Goal: Navigation & Orientation: Find specific page/section

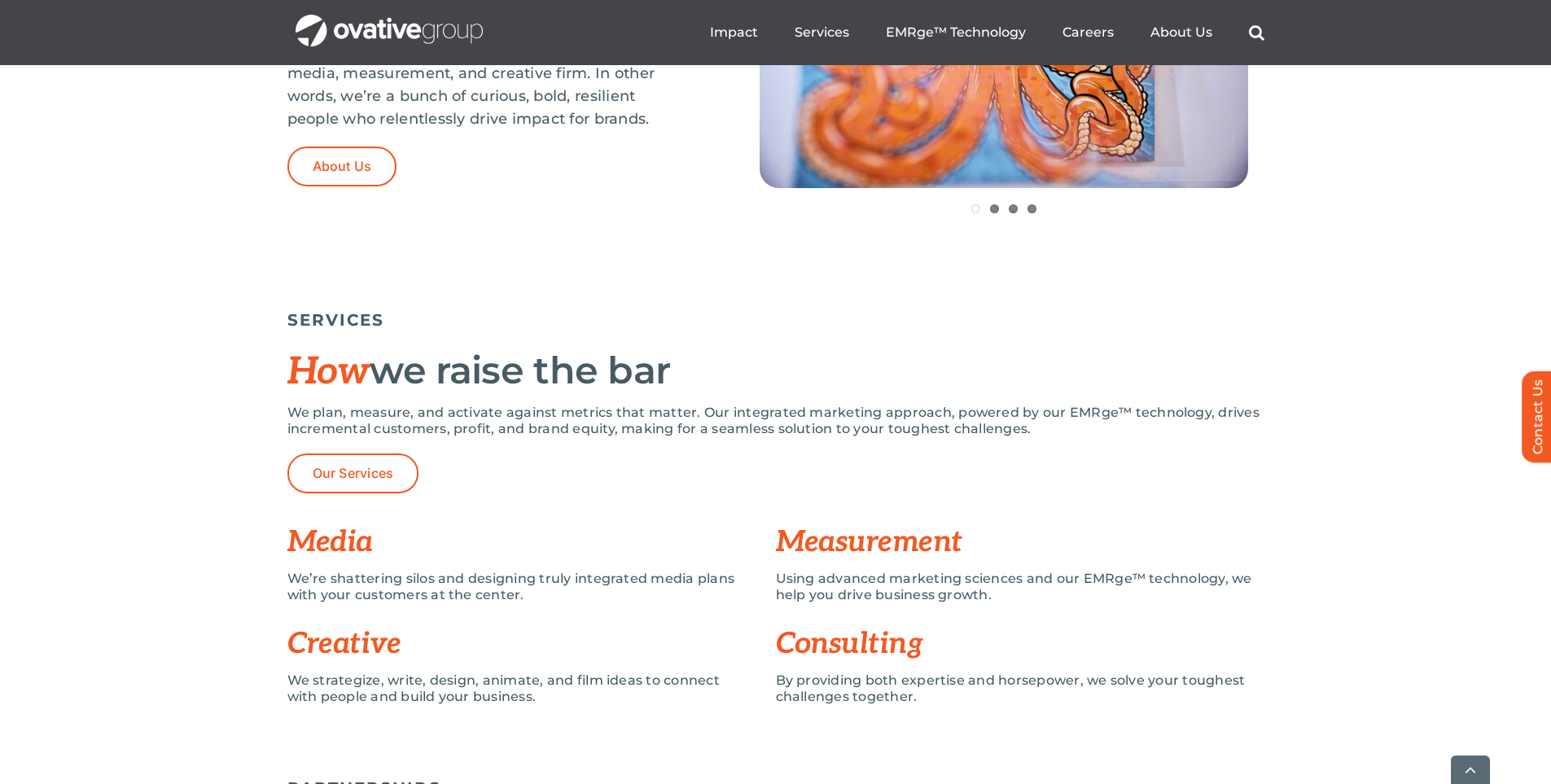
scroll to position [1058, 0]
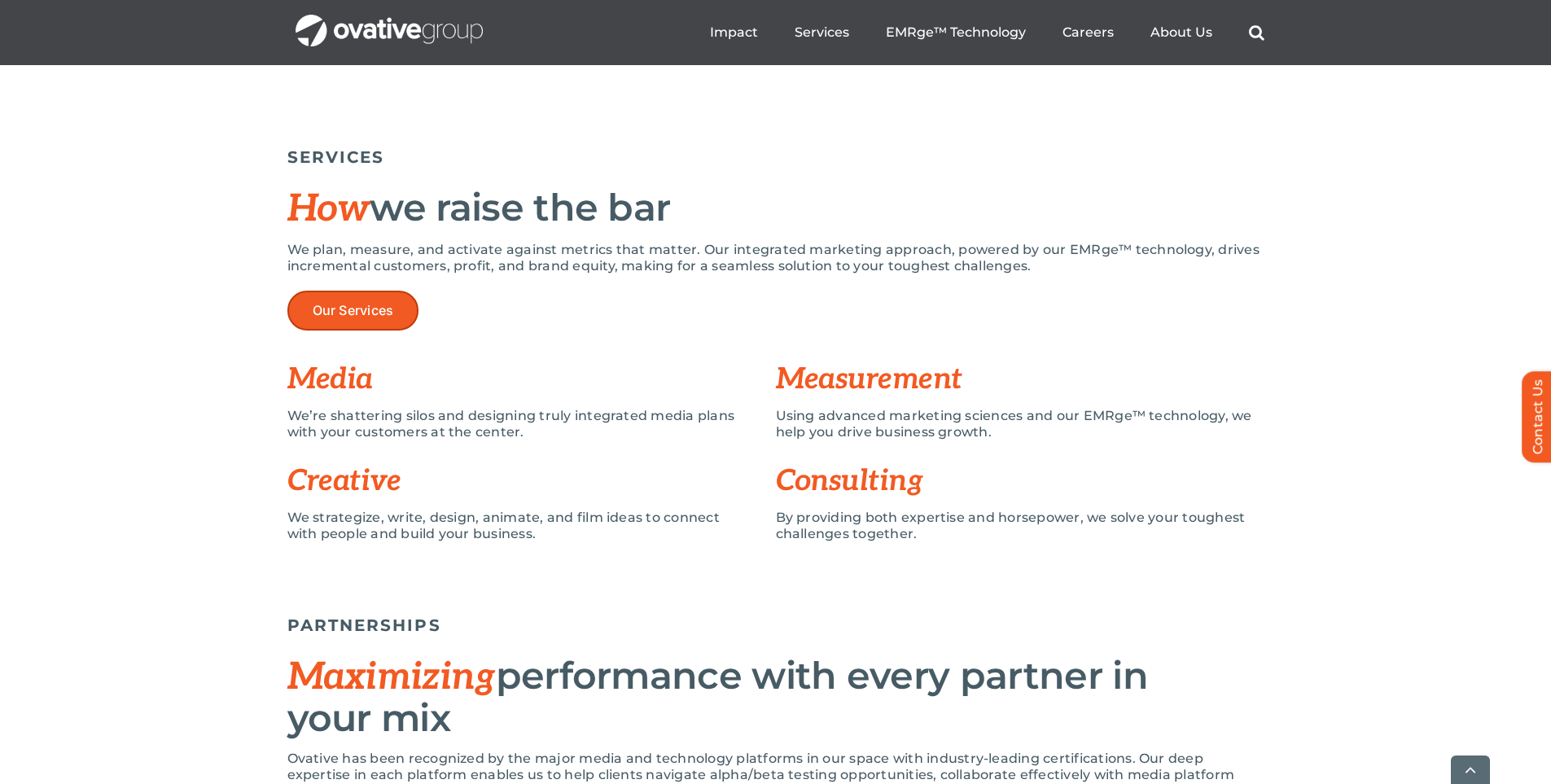
click at [349, 299] on link "Our Services" at bounding box center [353, 311] width 132 height 40
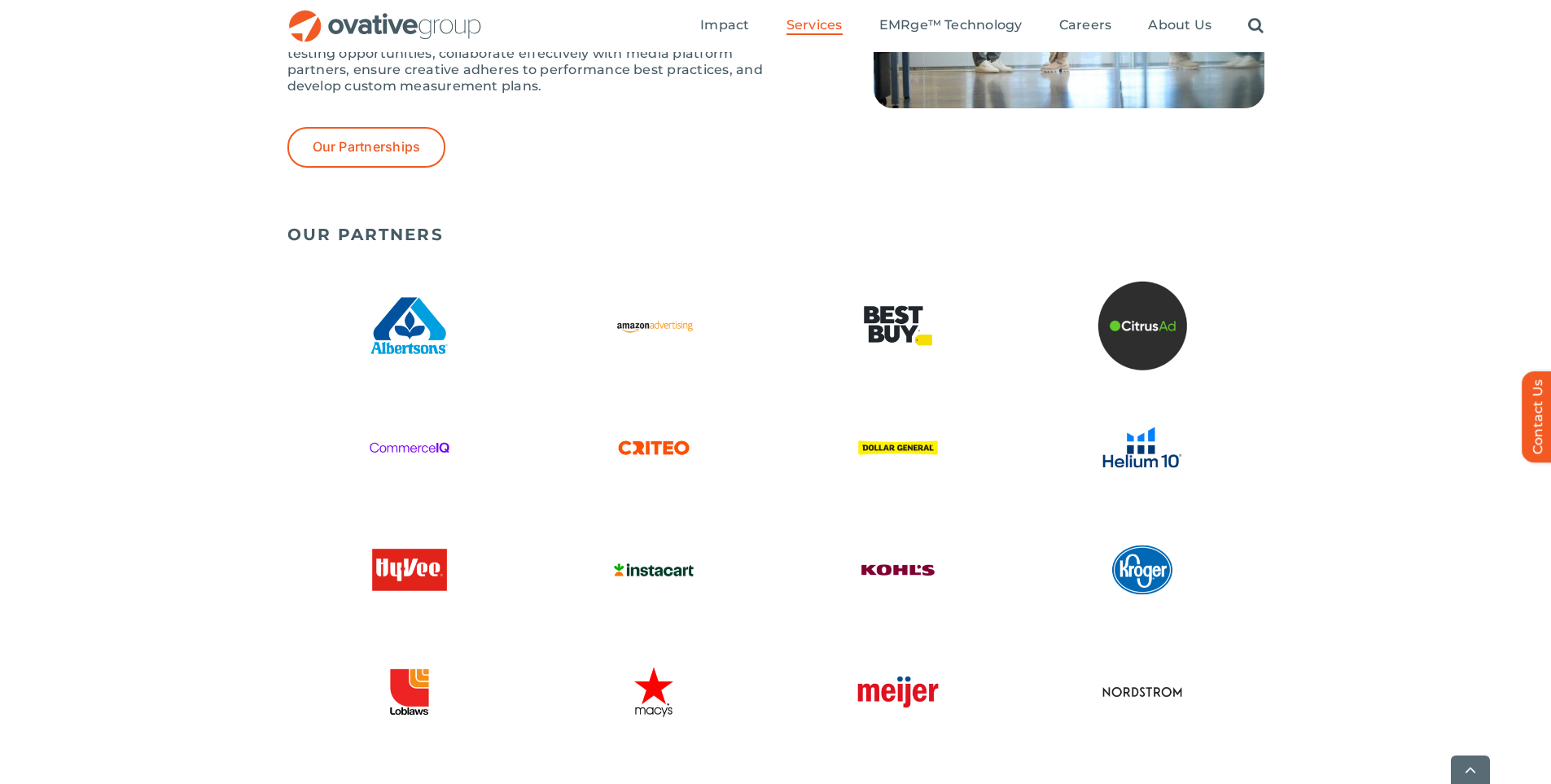
scroll to position [4346, 0]
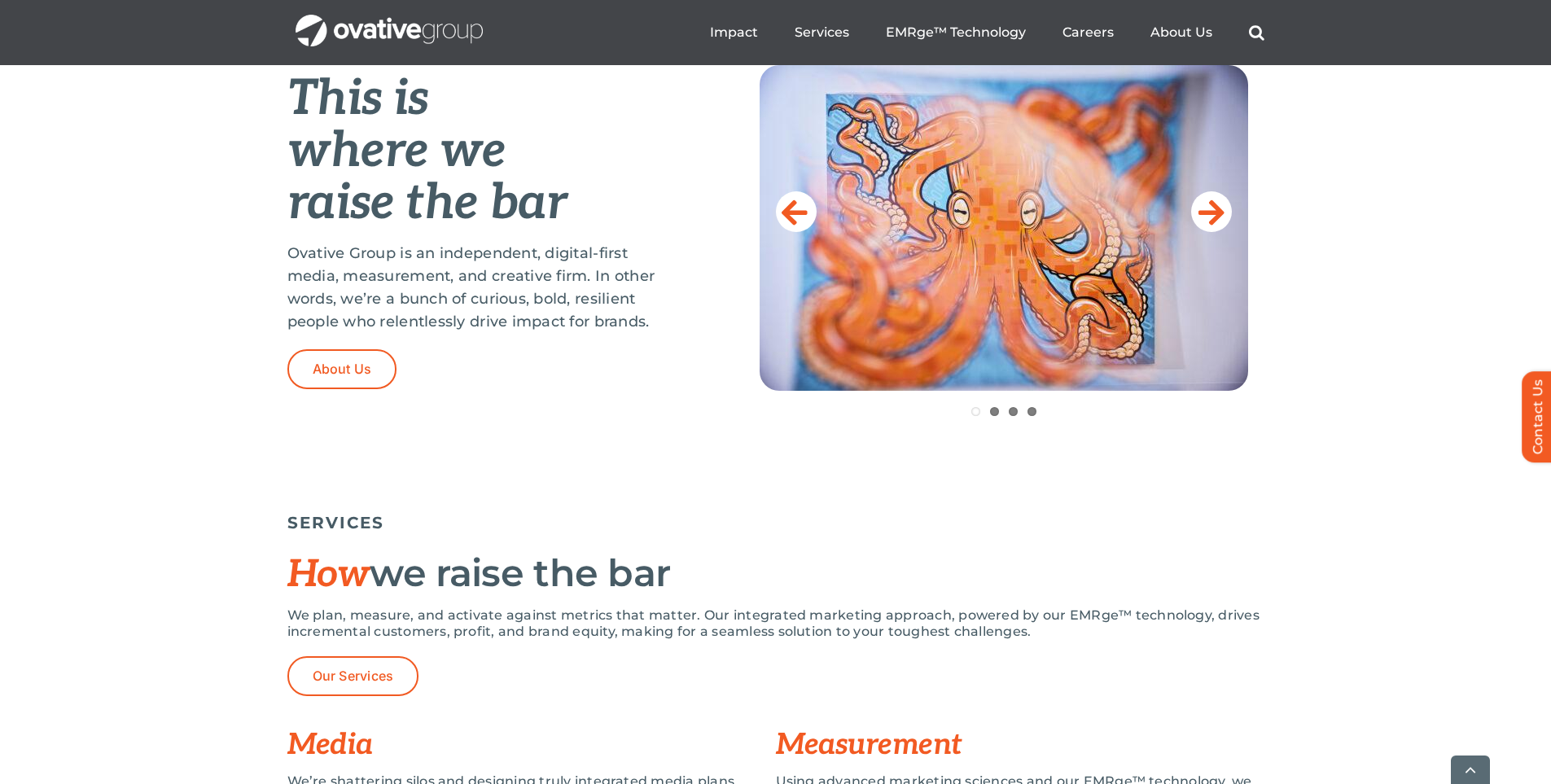
scroll to position [732, 0]
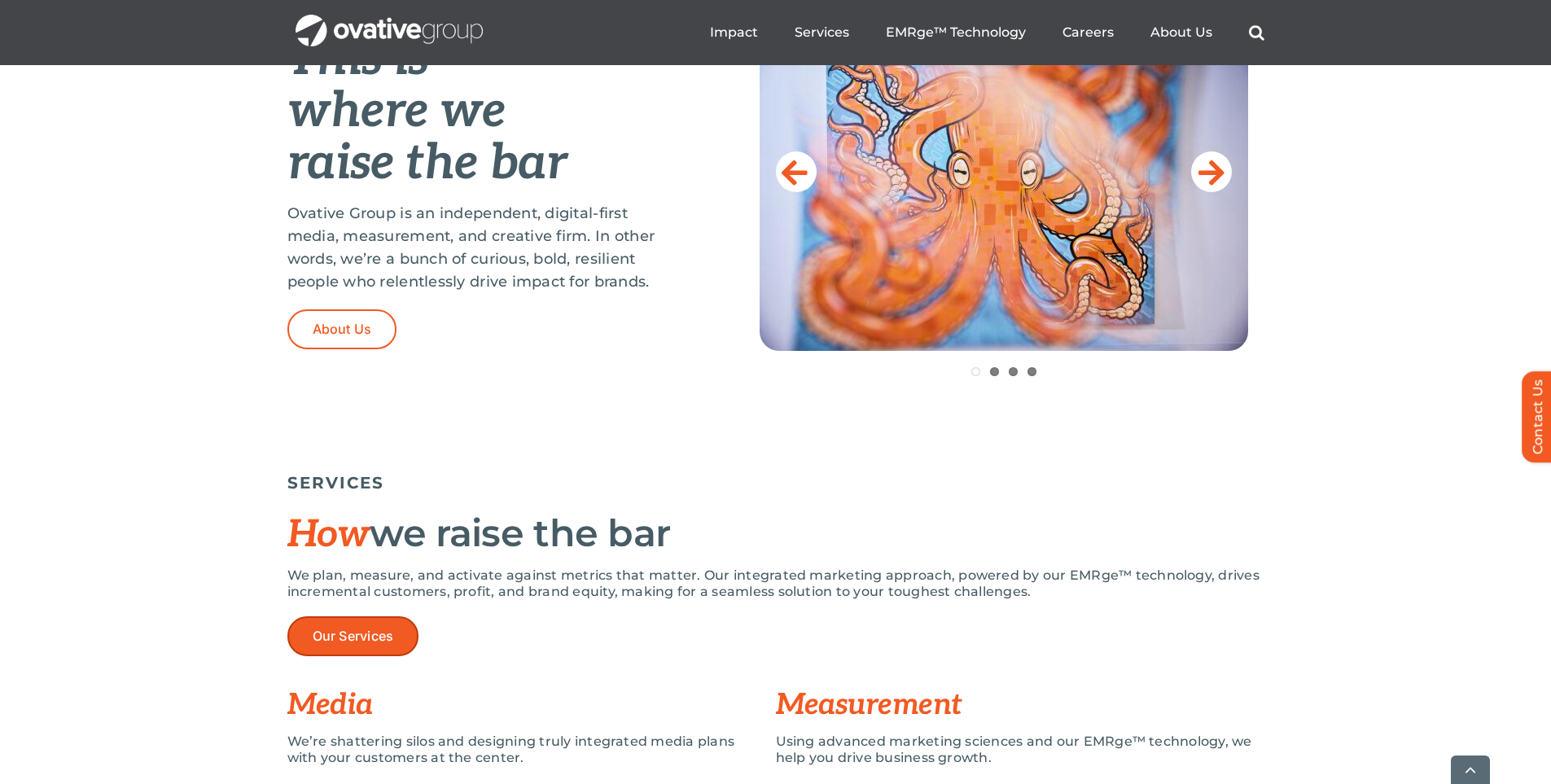
click at [380, 637] on span "Our Services" at bounding box center [353, 636] width 81 height 15
